Goal: Information Seeking & Learning: Compare options

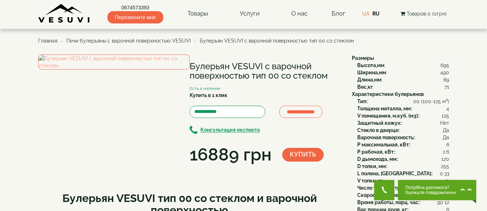
scroll to position [5, 0]
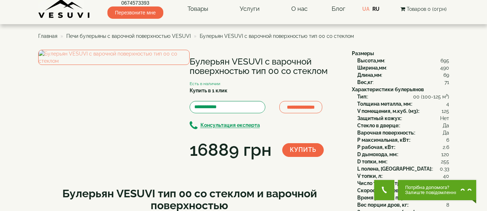
drag, startPoint x: 0, startPoint y: 0, endPoint x: 167, endPoint y: 40, distance: 172.1
drag, startPoint x: 167, startPoint y: 40, endPoint x: 157, endPoint y: 44, distance: 11.2
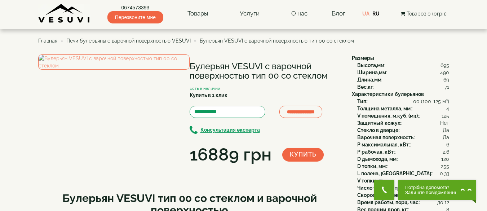
click at [51, 41] on span "Главная" at bounding box center [47, 41] width 19 height 6
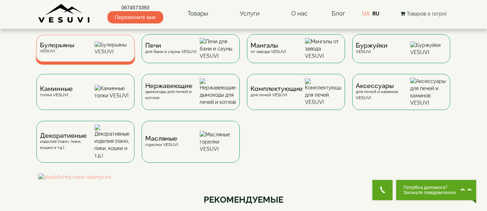
drag, startPoint x: 86, startPoint y: 52, endPoint x: 74, endPoint y: 54, distance: 12.0
click at [74, 54] on div "Булерьяны VESUVI" at bounding box center [56, 48] width 35 height 11
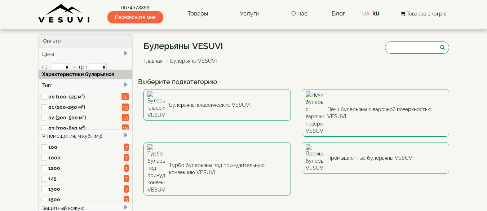
type input "*****"
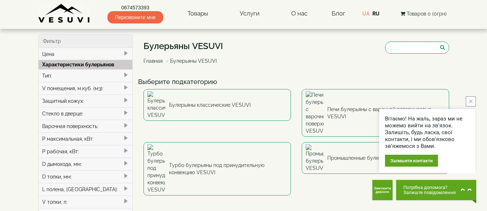
click at [471, 102] on icon "close button" at bounding box center [471, 102] width 4 height 4
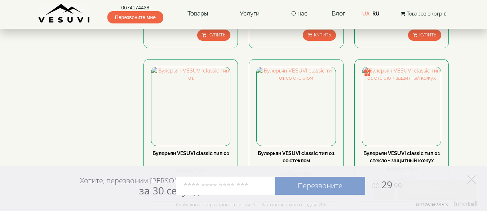
scroll to position [361, 0]
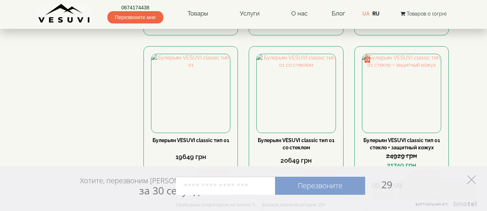
click at [472, 178] on icon "Элемент управления" at bounding box center [472, 179] width 9 height 9
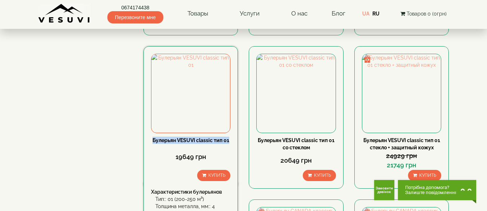
drag, startPoint x: 150, startPoint y: 138, endPoint x: 231, endPoint y: 141, distance: 80.5
click at [231, 141] on div "Булерьян VESUVI classic тип 01 19649 грн Купить Характеристики булерьянов Тип::…" at bounding box center [191, 117] width 95 height 143
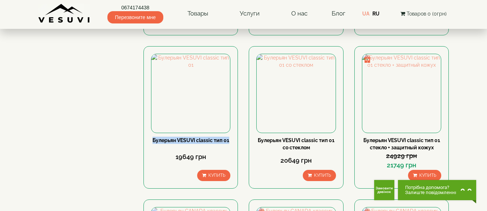
copy link "Булерьян VESUVI classic тип 01"
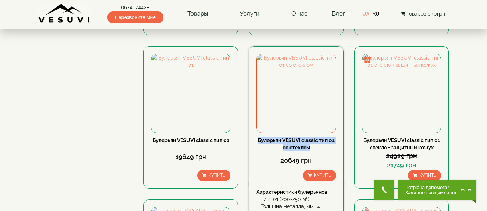
drag, startPoint x: 256, startPoint y: 139, endPoint x: 314, endPoint y: 149, distance: 58.5
click at [314, 149] on div "Булерьян VESUVI classic тип 01 со стеклом 20649 грн Купить Характеристики булер…" at bounding box center [296, 117] width 95 height 143
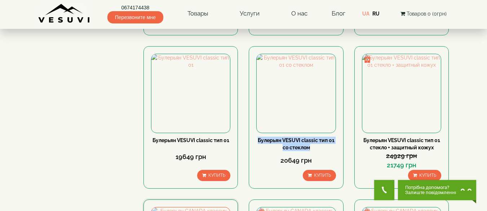
copy link "Булерьян VESUVI classic тип 01 со стеклом"
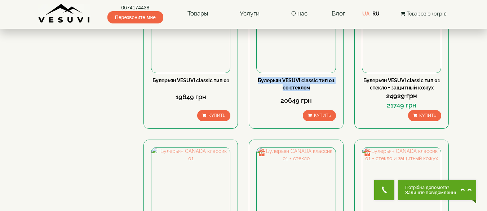
scroll to position [469, 0]
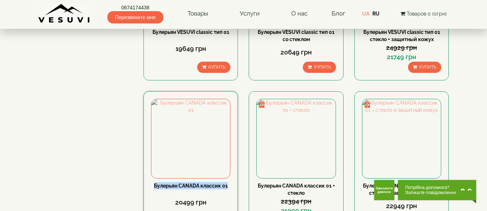
drag, startPoint x: 231, startPoint y: 185, endPoint x: 154, endPoint y: 187, distance: 77.2
click at [154, 187] on div "Булерьян CANADA классик 01 20499 грн Купить Характеристики булерьянов Тип:: 01 …" at bounding box center [191, 162] width 95 height 143
copy link "Булерьян CANADA классик 01"
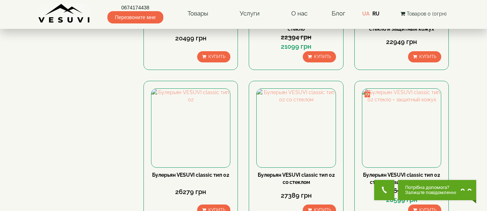
scroll to position [722, 0]
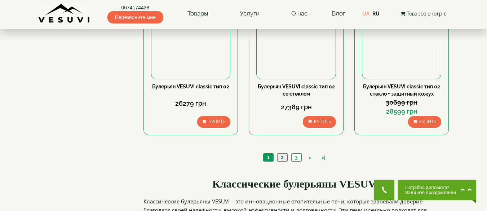
click at [281, 159] on link "2" at bounding box center [282, 158] width 10 height 8
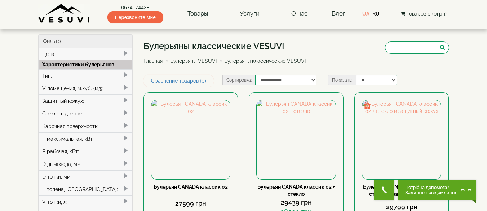
click at [58, 125] on div "Варочная поверхность:" at bounding box center [86, 126] width 94 height 13
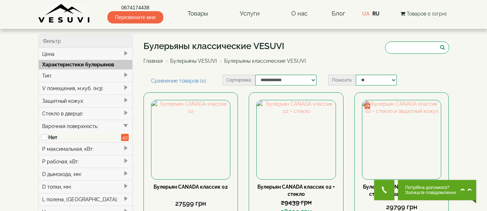
click at [67, 125] on div "Варочная поверхность:" at bounding box center [86, 126] width 94 height 13
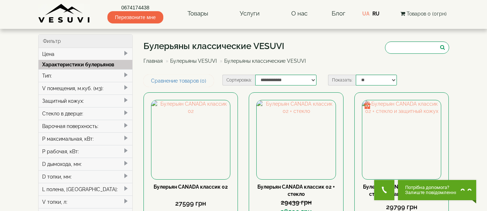
click at [67, 125] on div "Варочная поверхность:" at bounding box center [86, 126] width 94 height 13
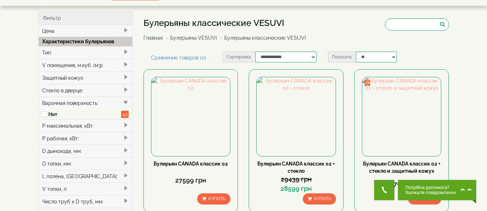
scroll to position [36, 0]
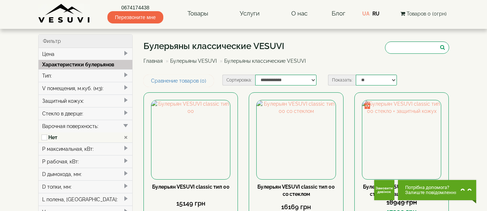
click at [196, 62] on link "Булерьяны VESUVI" at bounding box center [193, 61] width 47 height 6
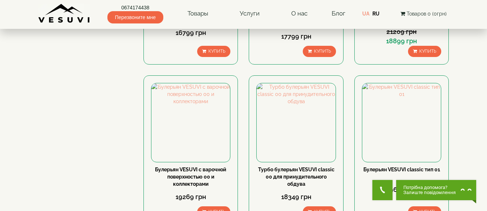
scroll to position [830, 0]
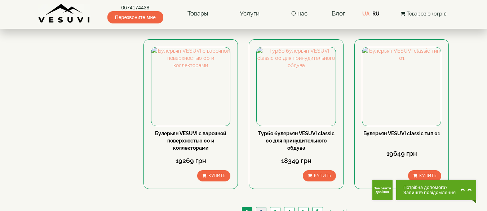
click at [259, 207] on link "2" at bounding box center [261, 211] width 10 height 8
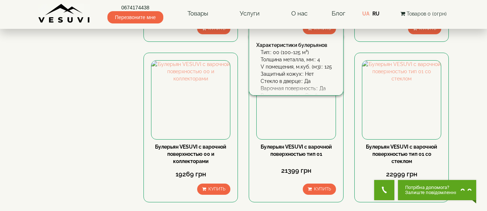
scroll to position [397, 0]
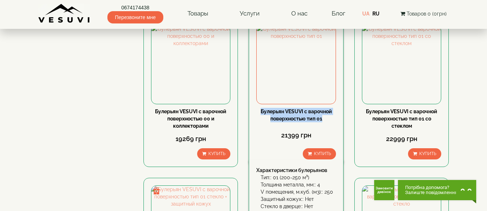
drag, startPoint x: 259, startPoint y: 109, endPoint x: 339, endPoint y: 123, distance: 81.7
click at [339, 123] on div "Булерьян VESUVI с варочной поверхностью тип 01 21399 грн Купить Характеристики …" at bounding box center [296, 92] width 95 height 150
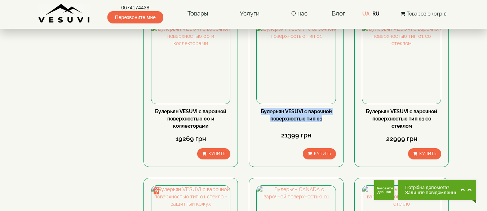
copy link "Булерьян VESUVI с варочной поверхностью тип 01"
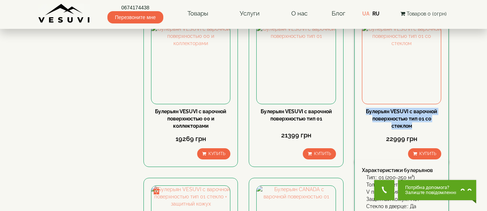
drag, startPoint x: 365, startPoint y: 109, endPoint x: 427, endPoint y: 127, distance: 64.9
click at [427, 127] on div "Булерьян VESUVI с варочной поверхностью тип 01 со стеклом" at bounding box center [401, 119] width 79 height 22
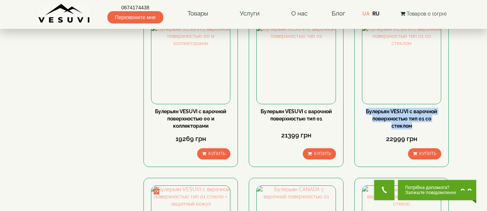
copy link "Булерьян VESUVI с варочной поверхностью тип 01 со стеклом"
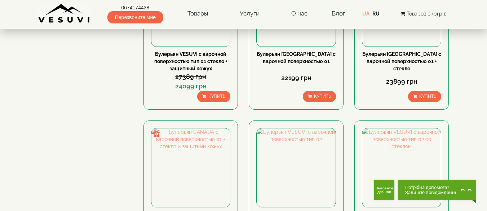
scroll to position [577, 0]
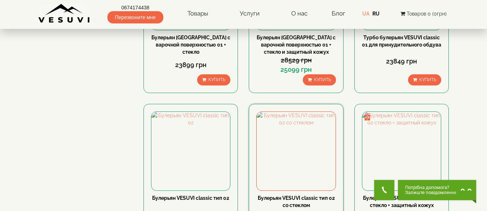
scroll to position [758, 0]
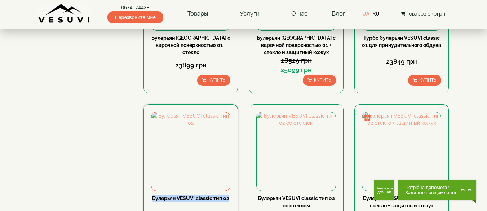
drag, startPoint x: 149, startPoint y: 141, endPoint x: 230, endPoint y: 144, distance: 80.9
click at [230, 144] on div "Булерьян VESUVI classic тип 02 26279 грн Купить Характеристики булерьянов Тип::…" at bounding box center [191, 175] width 95 height 143
copy link "Булерьян VESUVI classic тип 02"
